Goal: Check status: Check status

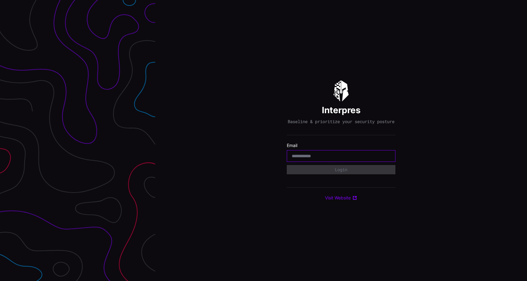
click at [334, 159] on input "email" at bounding box center [341, 156] width 99 height 6
type input "**********"
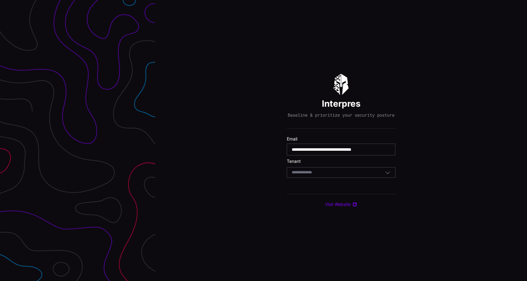
click at [343, 174] on div "Select Tenant" at bounding box center [338, 173] width 93 height 6
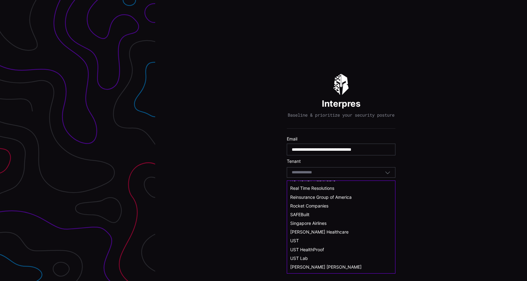
scroll to position [342, 0]
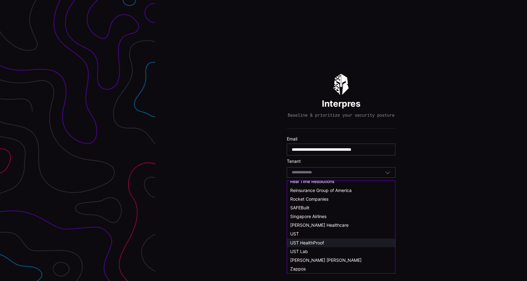
click at [326, 241] on div "UST HealthProof" at bounding box center [341, 243] width 102 height 6
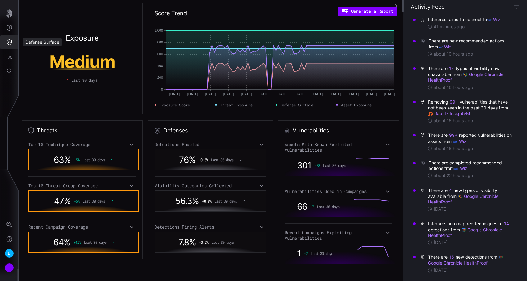
click at [8, 41] on icon "Defense Surface" at bounding box center [9, 42] width 6 height 6
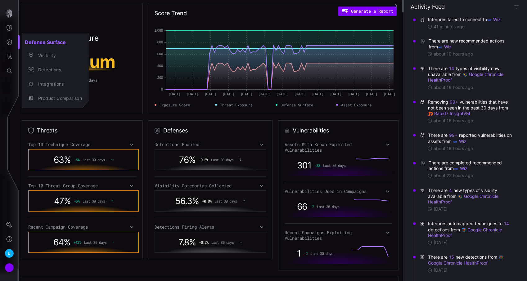
click at [145, 73] on div at bounding box center [263, 140] width 527 height 281
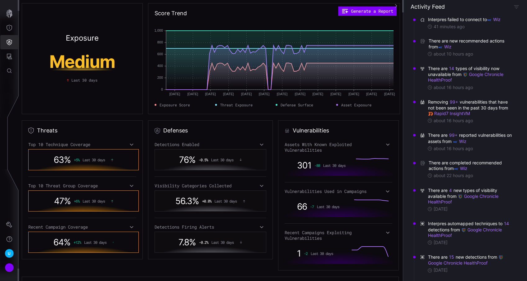
click at [5, 41] on button "Defense Surface" at bounding box center [9, 42] width 18 height 14
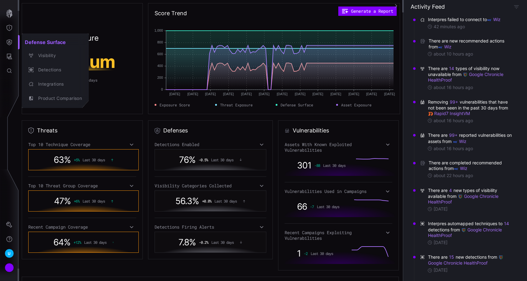
click at [15, 46] on div at bounding box center [263, 140] width 527 height 281
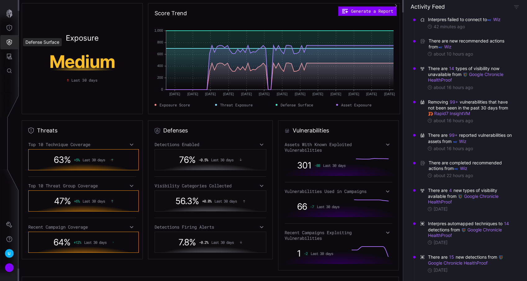
click at [12, 44] on button "Defense Surface" at bounding box center [9, 42] width 18 height 14
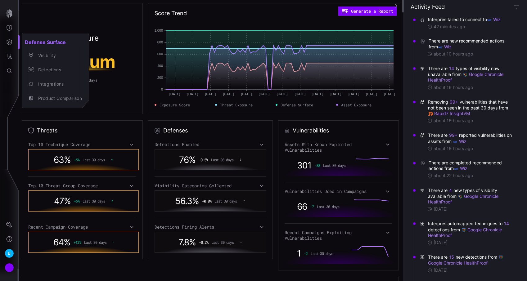
click at [49, 25] on div at bounding box center [263, 140] width 527 height 281
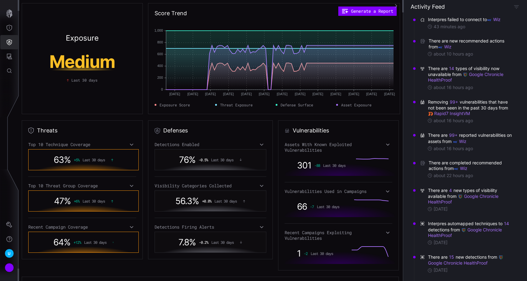
click at [10, 43] on icon "Defense Surface" at bounding box center [9, 42] width 6 height 6
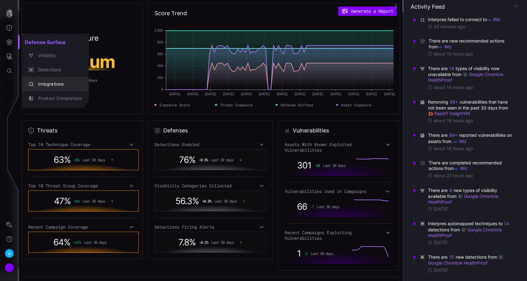
click at [46, 81] on div "Integrations" at bounding box center [58, 84] width 47 height 8
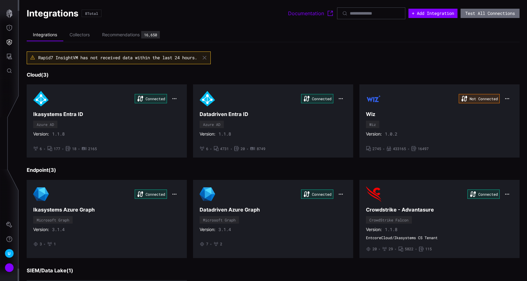
click at [82, 58] on span "Rapid7 InsightVM has not received data within the last 24 hours." at bounding box center [117, 58] width 159 height 6
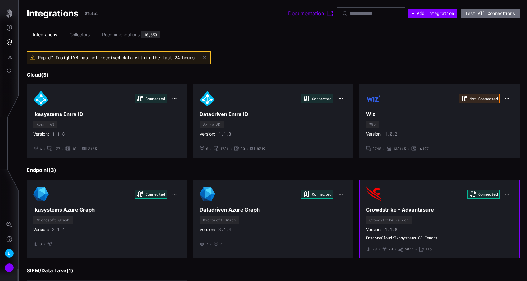
click at [428, 199] on div "Connected" at bounding box center [439, 195] width 147 height 16
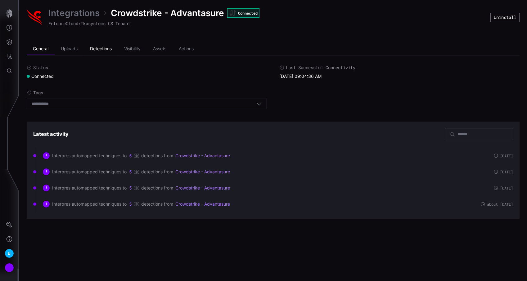
click at [106, 50] on li "Detections" at bounding box center [101, 49] width 34 height 12
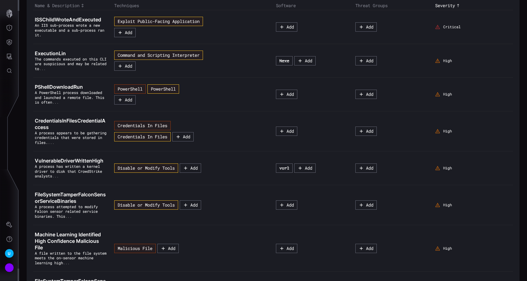
scroll to position [91, 0]
